Goal: Task Accomplishment & Management: Use online tool/utility

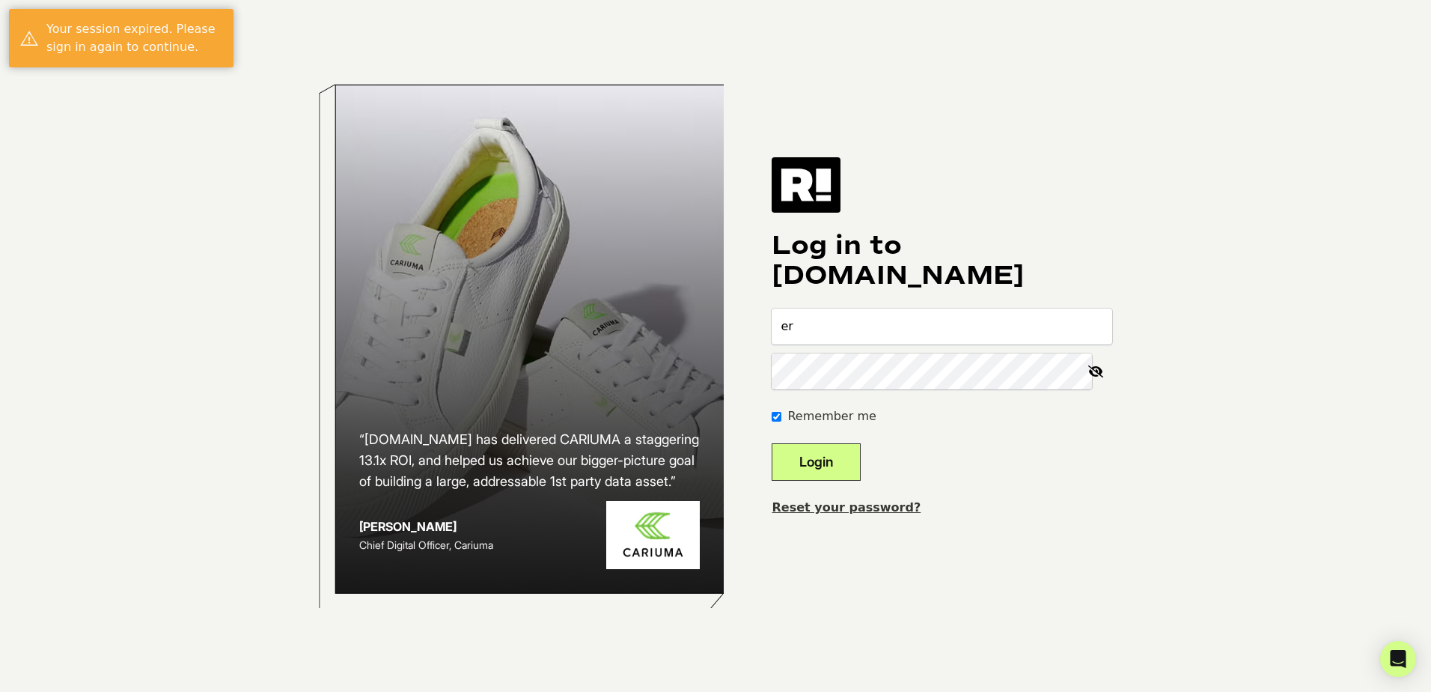
type input "erinoliver@thelocalpalate.com"
click at [843, 452] on button "Login" at bounding box center [816, 461] width 89 height 37
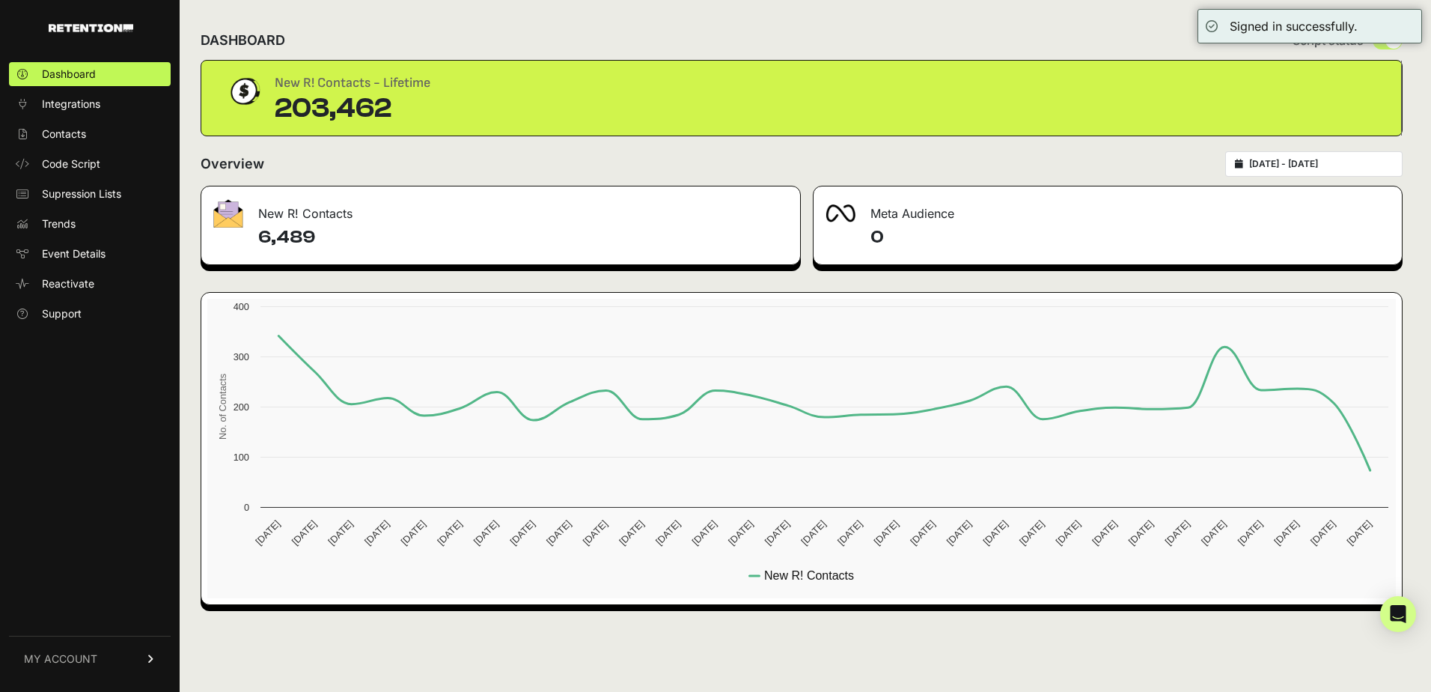
click at [106, 192] on span "Supression Lists" at bounding box center [81, 193] width 79 height 15
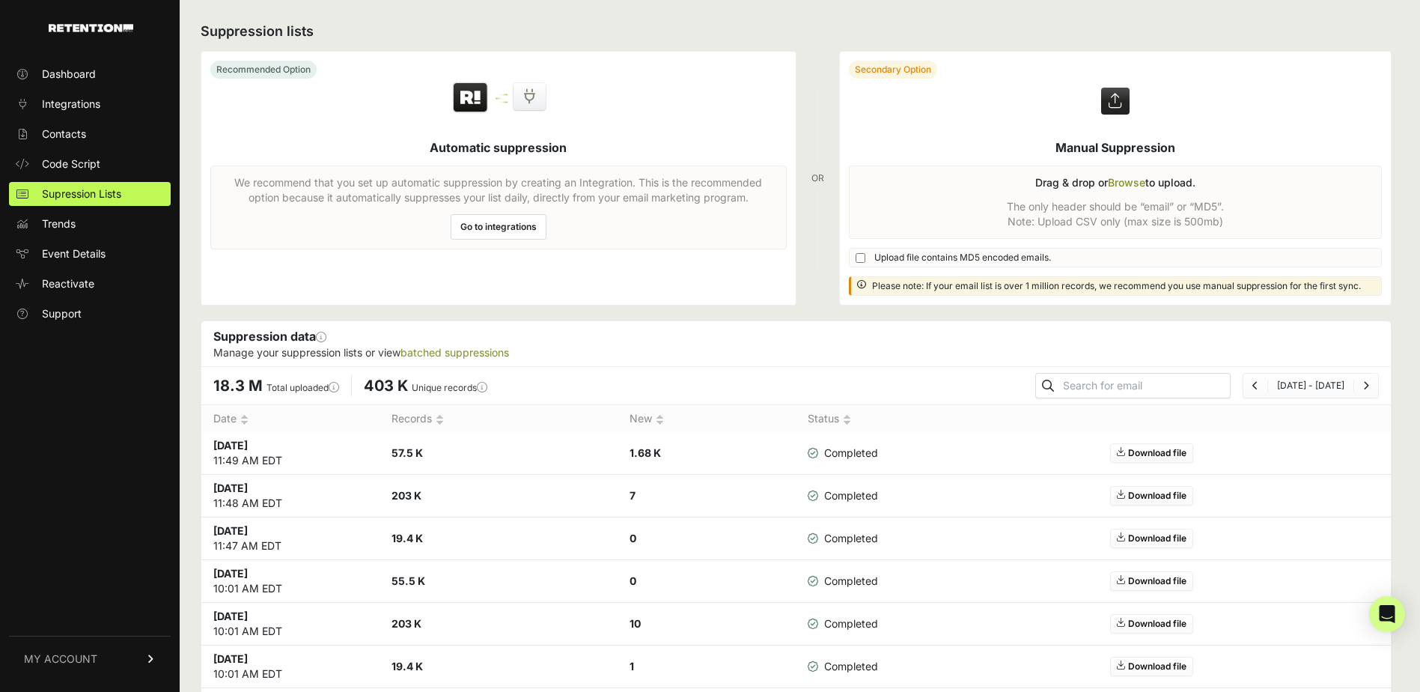
click at [1123, 184] on label at bounding box center [1116, 178] width 552 height 253
click at [0, 0] on input "file" at bounding box center [0, 0] width 0 height 0
click at [1116, 185] on label at bounding box center [1116, 178] width 552 height 253
click at [0, 0] on input "file" at bounding box center [0, 0] width 0 height 0
drag, startPoint x: 226, startPoint y: 460, endPoint x: 193, endPoint y: 461, distance: 33.0
